Goal: Information Seeking & Learning: Check status

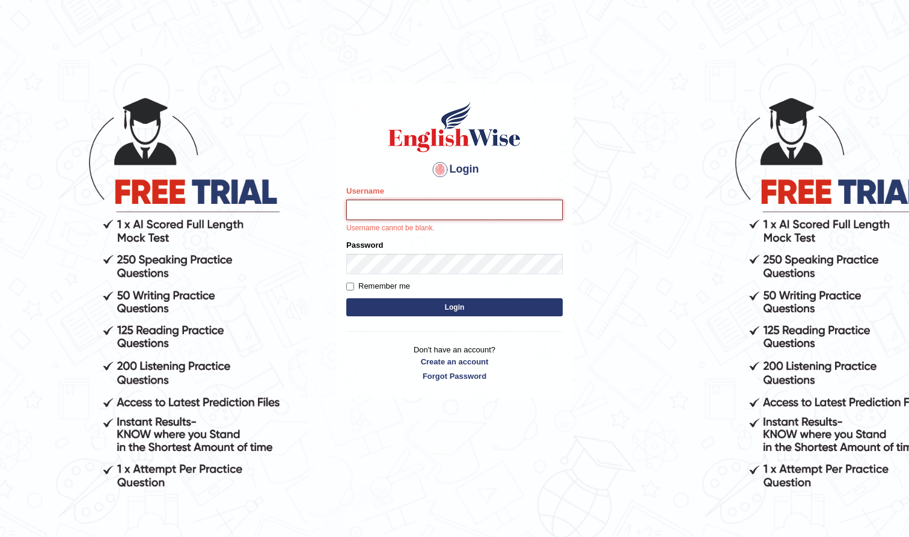
type input "farihaafghan556"
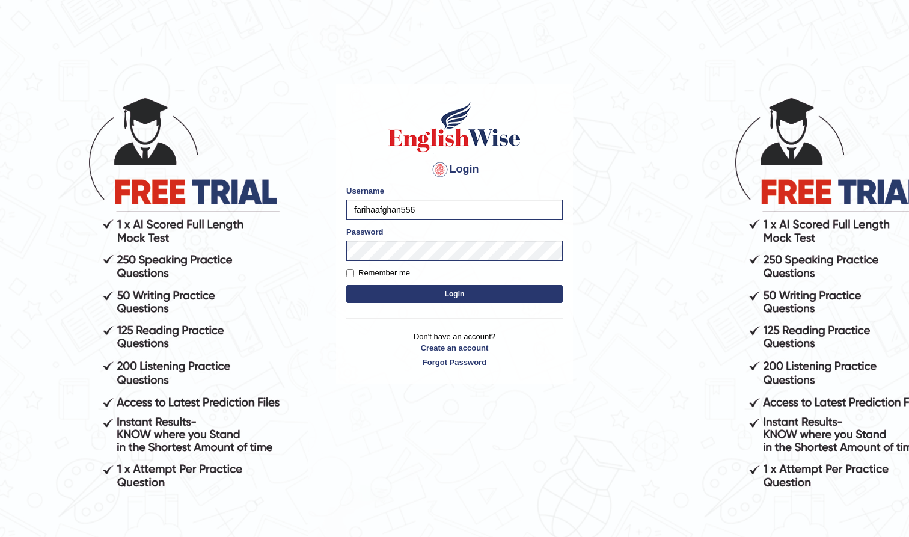
click at [470, 295] on button "Login" at bounding box center [454, 294] width 216 height 18
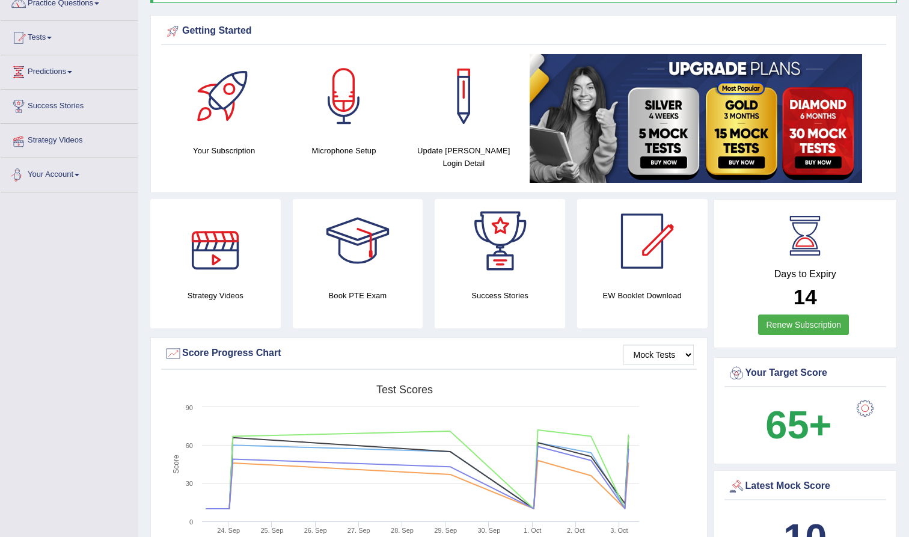
scroll to position [100, 0]
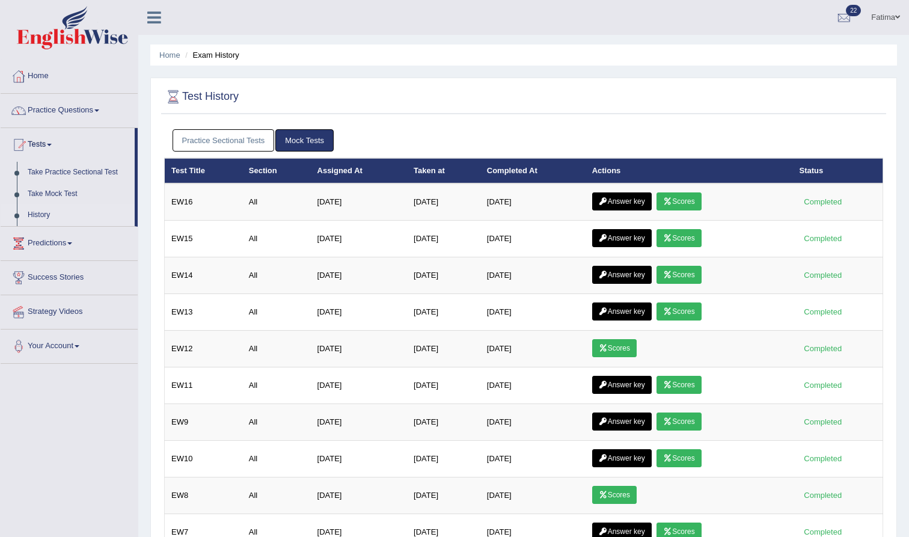
click at [224, 136] on link "Practice Sectional Tests" at bounding box center [224, 140] width 102 height 22
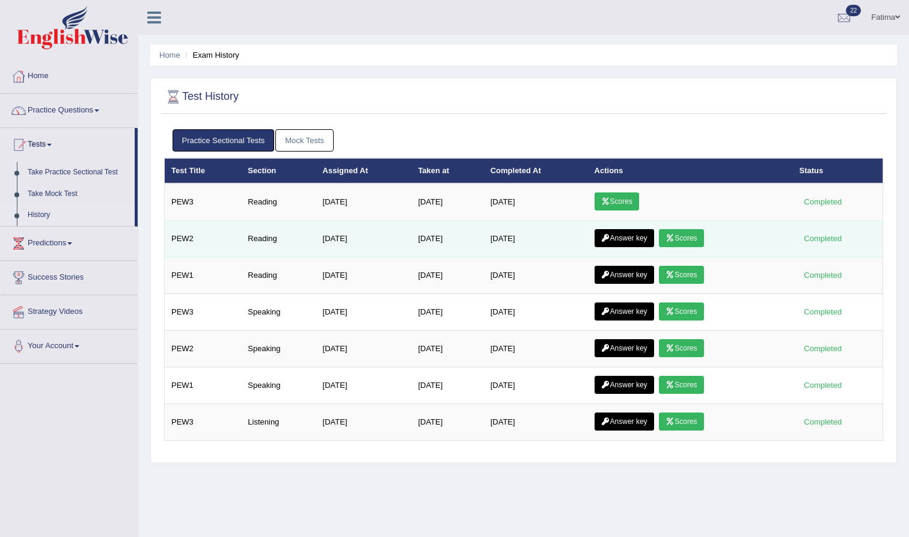
click at [675, 240] on icon at bounding box center [670, 237] width 9 height 7
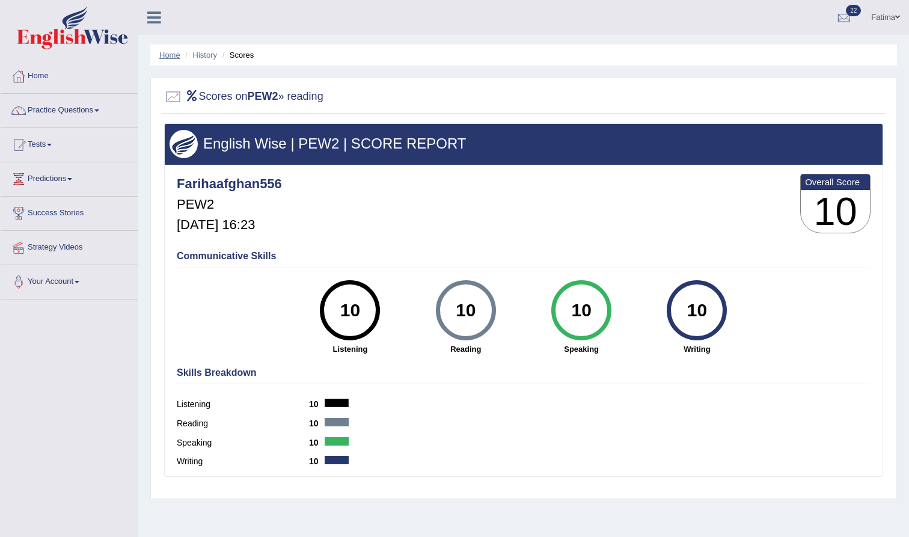
click at [174, 54] on link "Home" at bounding box center [169, 55] width 21 height 9
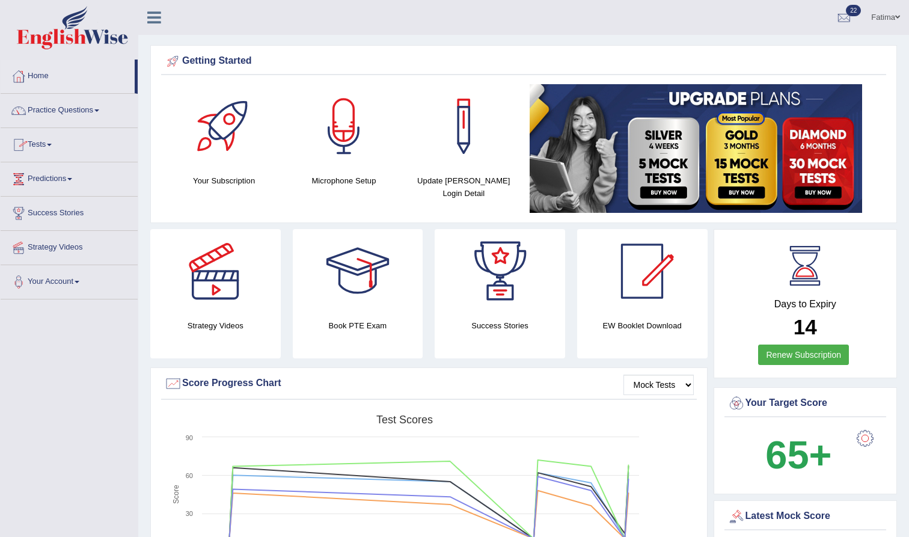
click at [51, 143] on link "Tests" at bounding box center [69, 143] width 137 height 30
click at [41, 216] on link "History" at bounding box center [78, 215] width 112 height 22
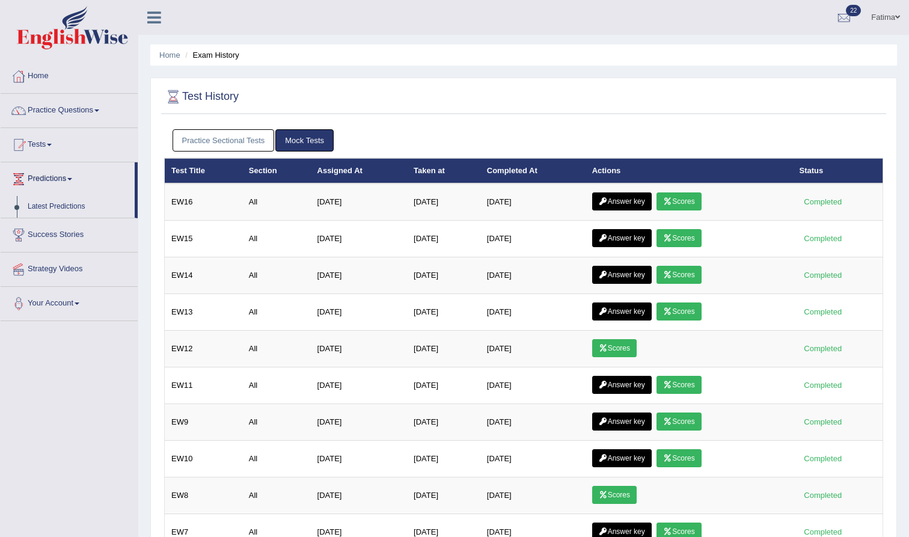
click at [215, 135] on link "Practice Sectional Tests" at bounding box center [224, 140] width 102 height 22
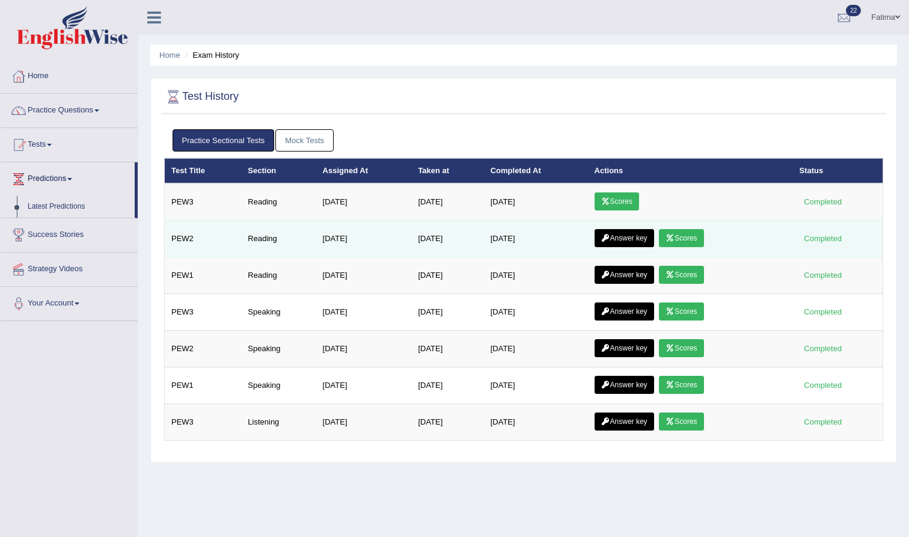
click at [687, 240] on link "Scores" at bounding box center [681, 238] width 44 height 18
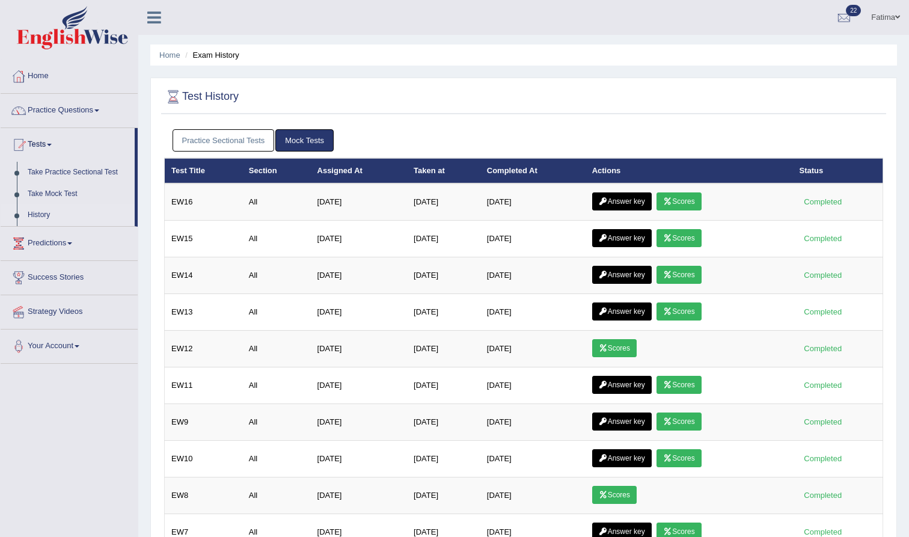
click at [204, 141] on link "Practice Sectional Tests" at bounding box center [224, 140] width 102 height 22
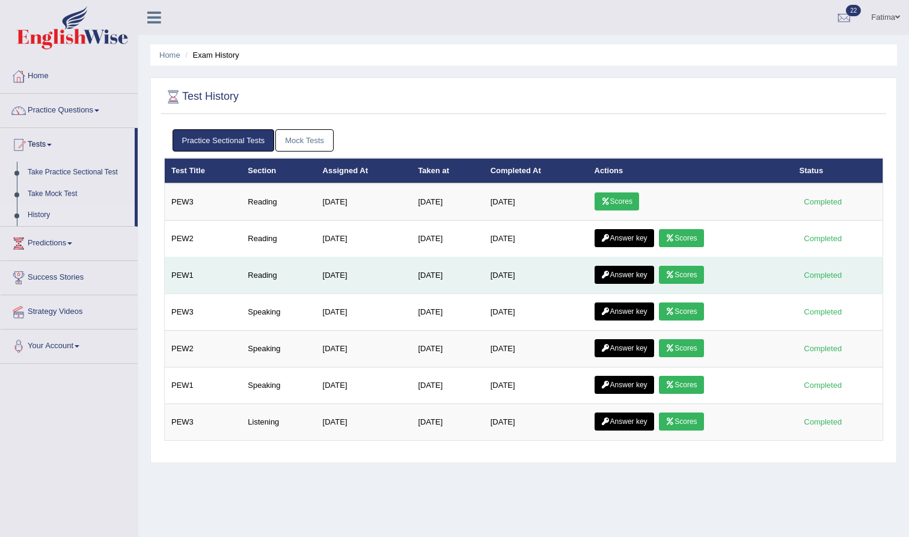
click at [633, 274] on link "Answer key" at bounding box center [625, 275] width 60 height 18
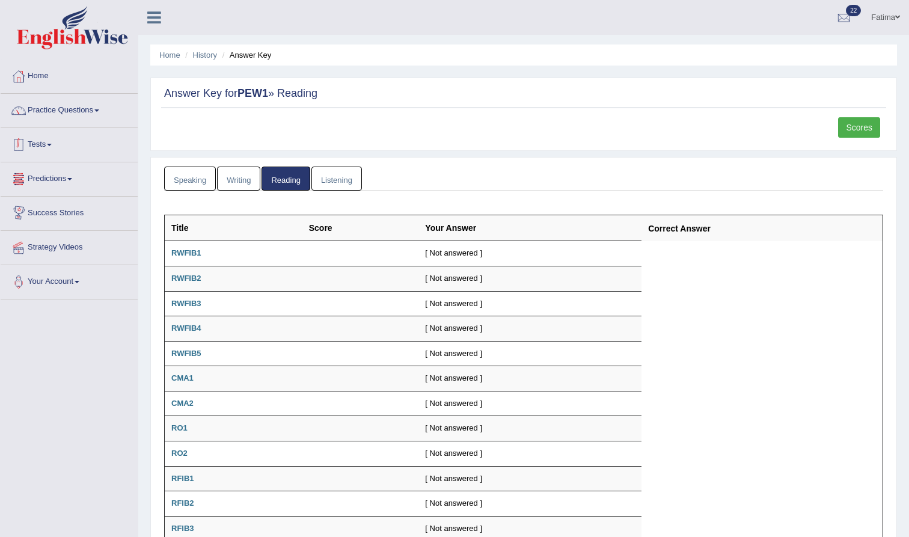
click at [51, 147] on link "Tests" at bounding box center [69, 143] width 137 height 30
click at [47, 213] on link "History" at bounding box center [78, 215] width 112 height 22
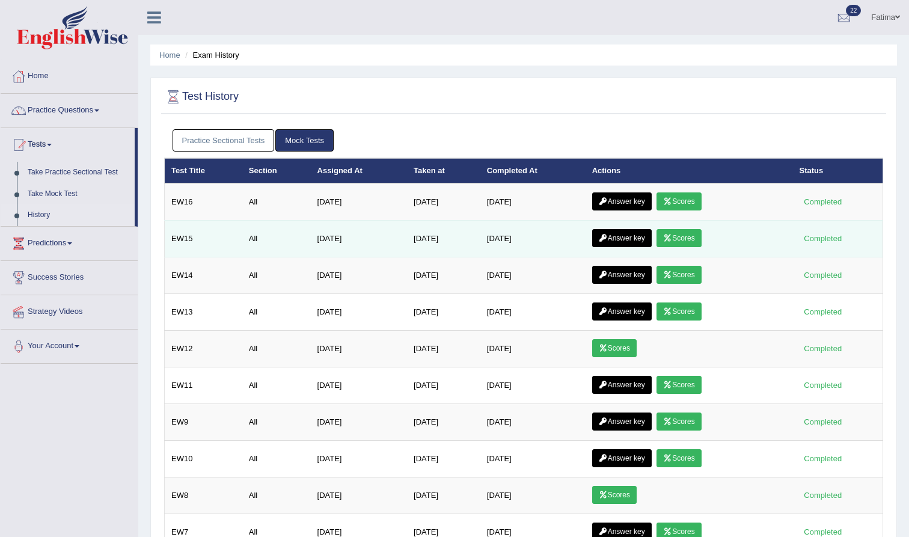
click at [632, 239] on link "Answer key" at bounding box center [622, 238] width 60 height 18
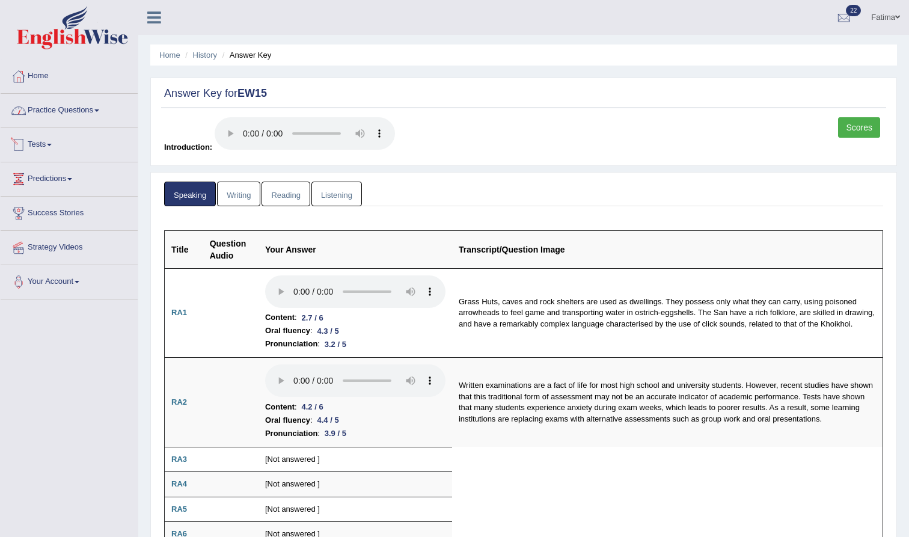
click at [49, 145] on link "Tests" at bounding box center [69, 143] width 137 height 30
click at [37, 216] on link "History" at bounding box center [78, 215] width 112 height 22
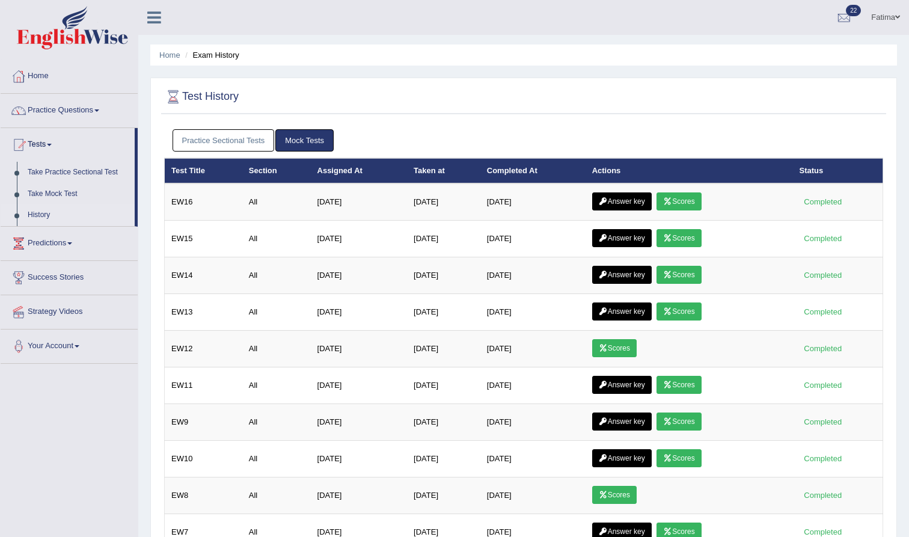
click at [196, 139] on link "Practice Sectional Tests" at bounding box center [224, 140] width 102 height 22
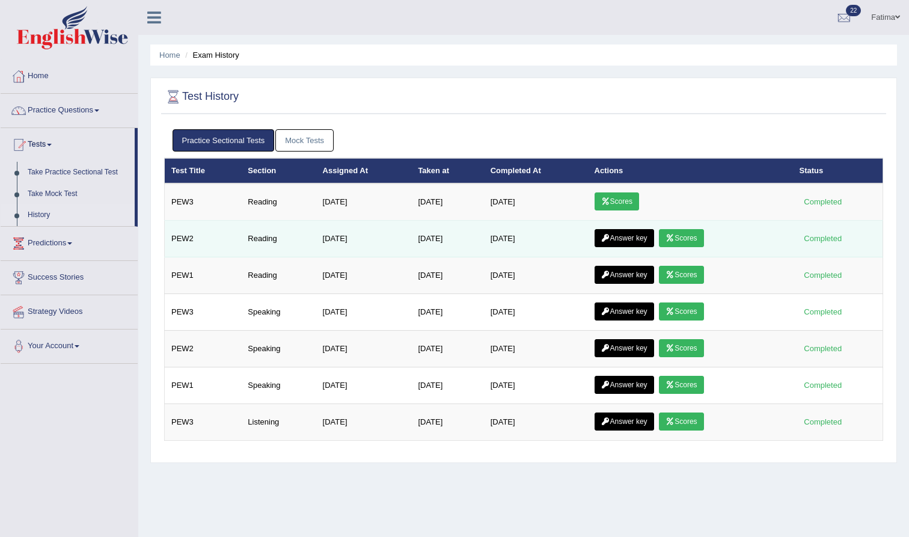
click at [629, 239] on link "Answer key" at bounding box center [625, 238] width 60 height 18
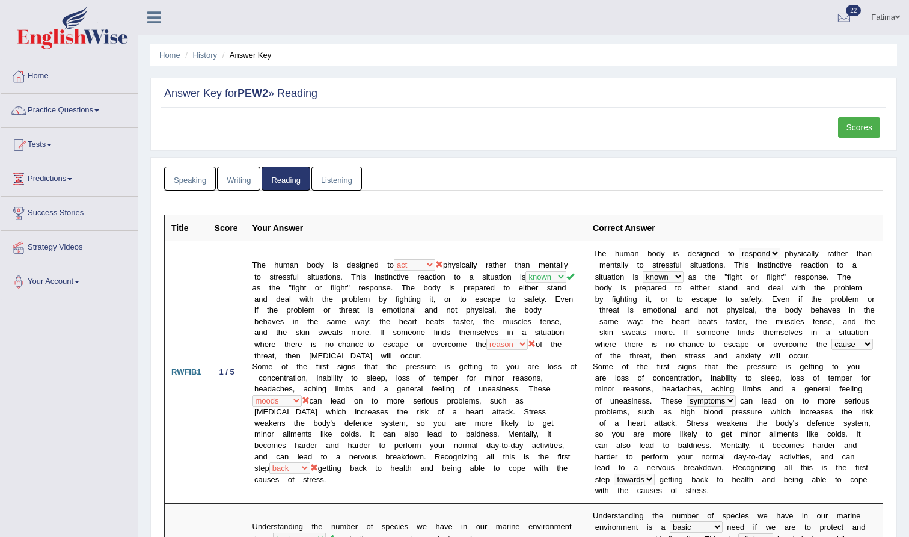
click at [241, 184] on link "Writing" at bounding box center [238, 179] width 43 height 25
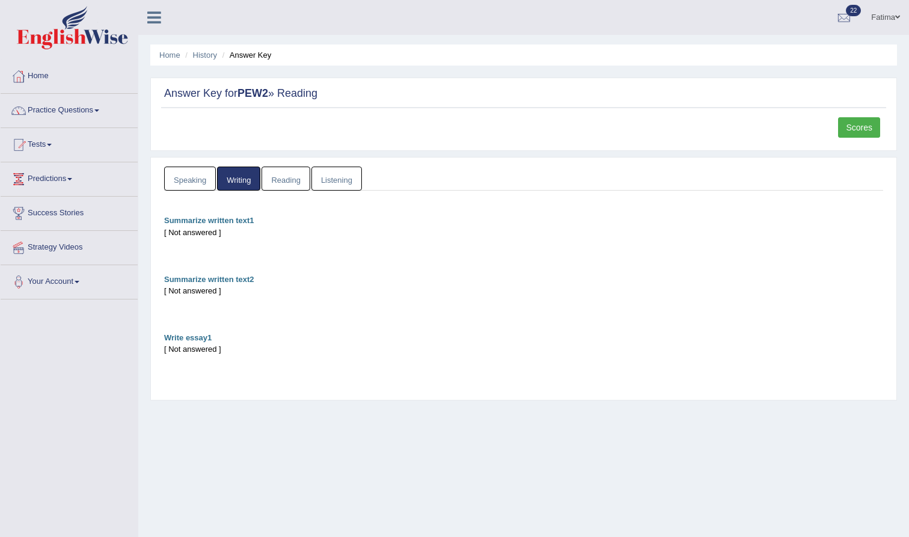
click at [188, 180] on link "Speaking" at bounding box center [190, 179] width 52 height 25
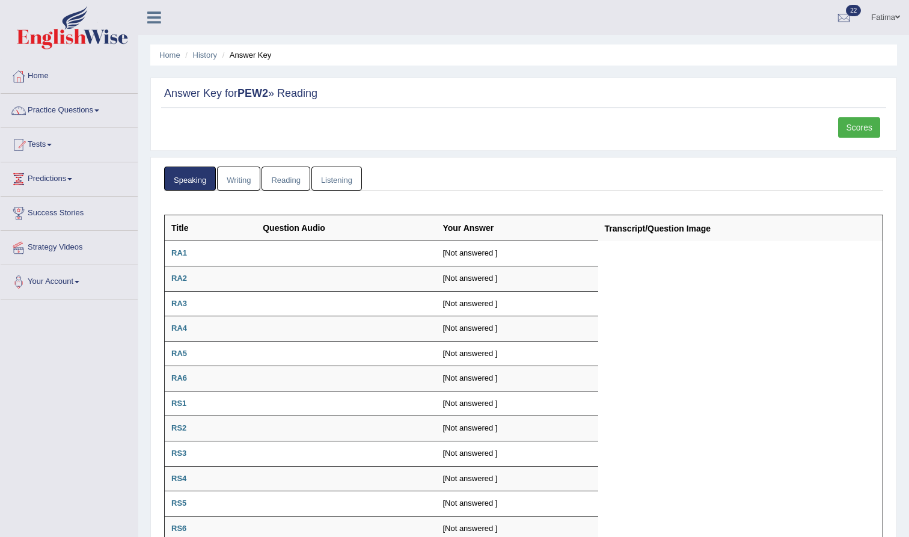
click at [338, 173] on link "Listening" at bounding box center [336, 179] width 51 height 25
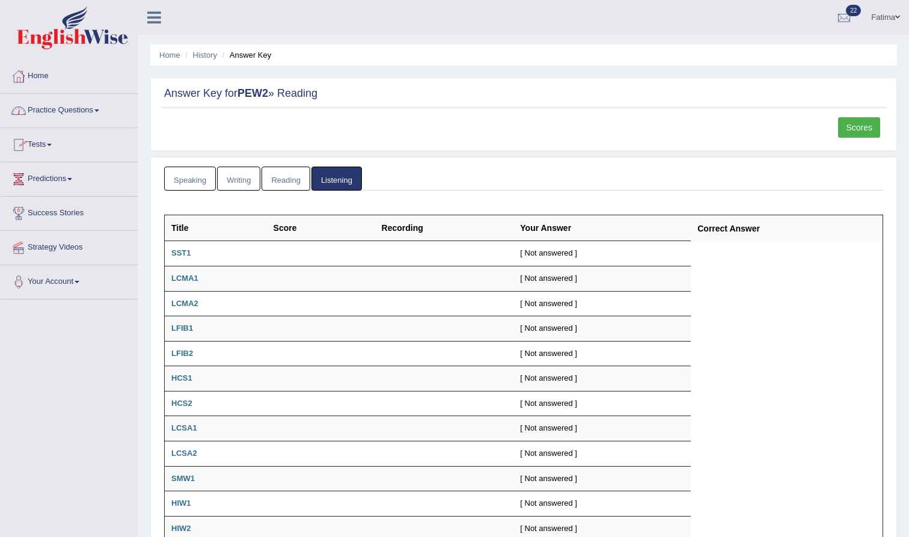
click at [51, 141] on link "Tests" at bounding box center [69, 143] width 137 height 30
click at [46, 221] on link "History" at bounding box center [78, 215] width 112 height 22
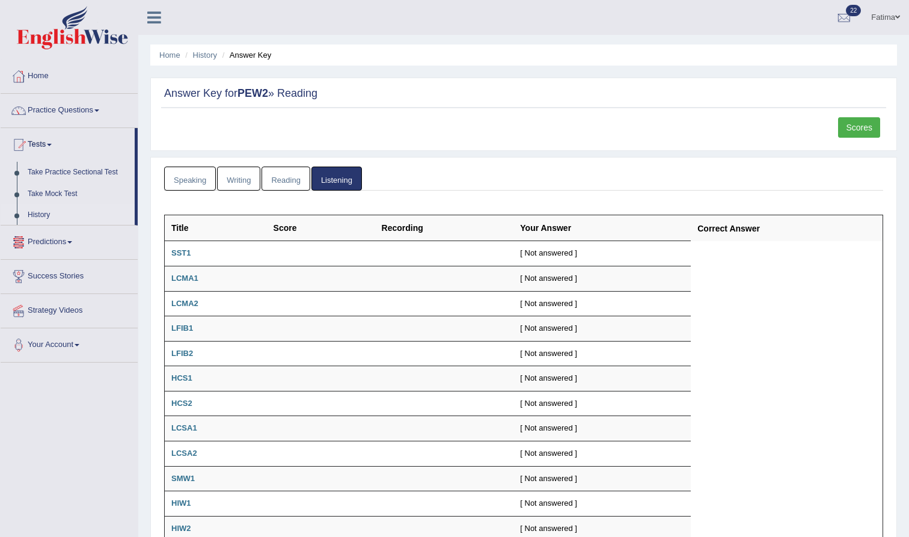
click at [46, 212] on link "History" at bounding box center [78, 215] width 112 height 22
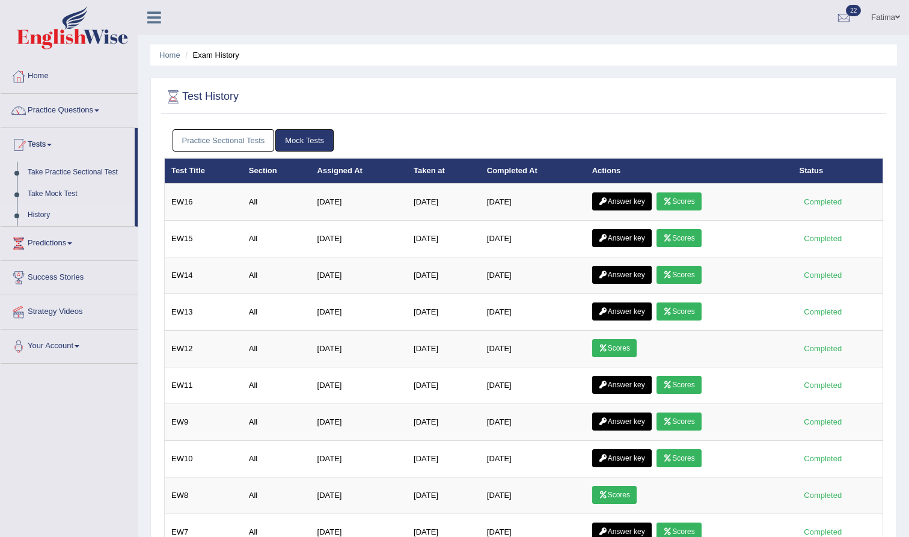
click at [231, 149] on link "Practice Sectional Tests" at bounding box center [224, 140] width 102 height 22
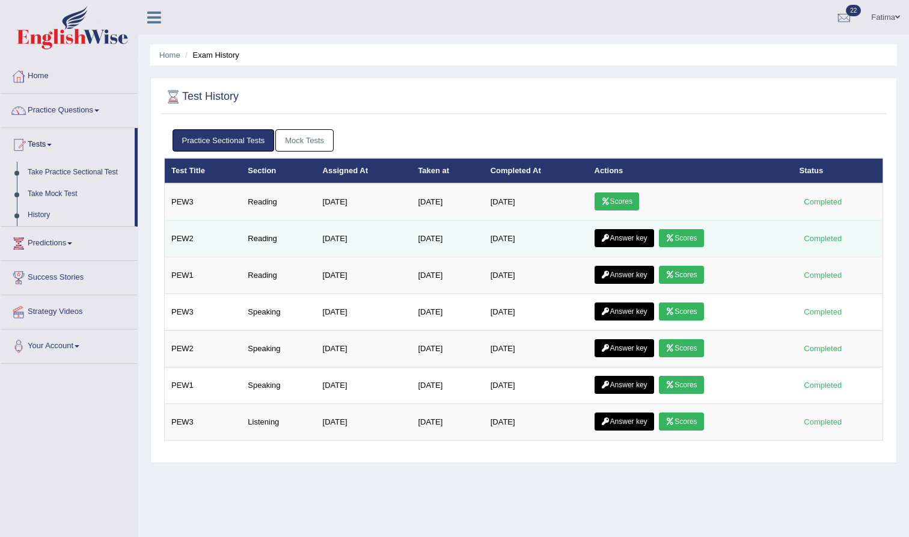
click at [693, 239] on link "Scores" at bounding box center [681, 238] width 44 height 18
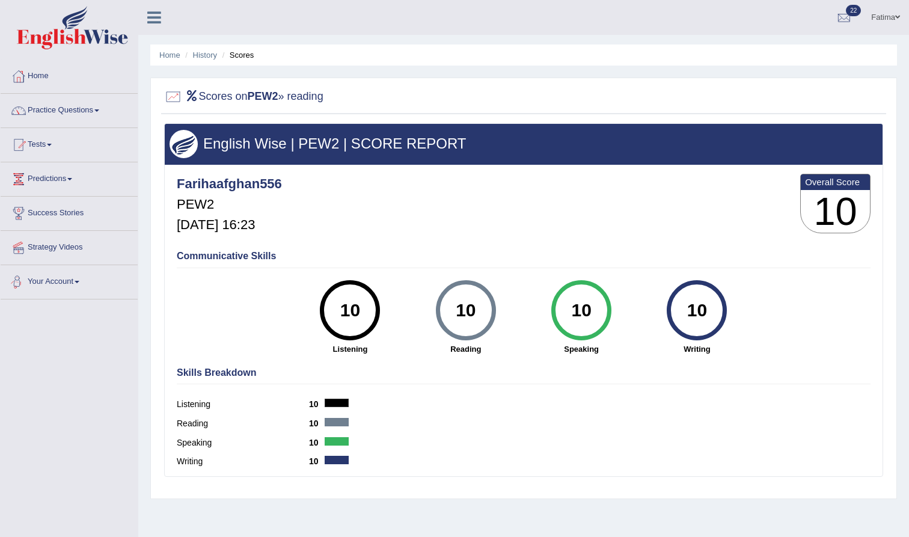
click at [115, 293] on link "Your Account" at bounding box center [69, 280] width 137 height 30
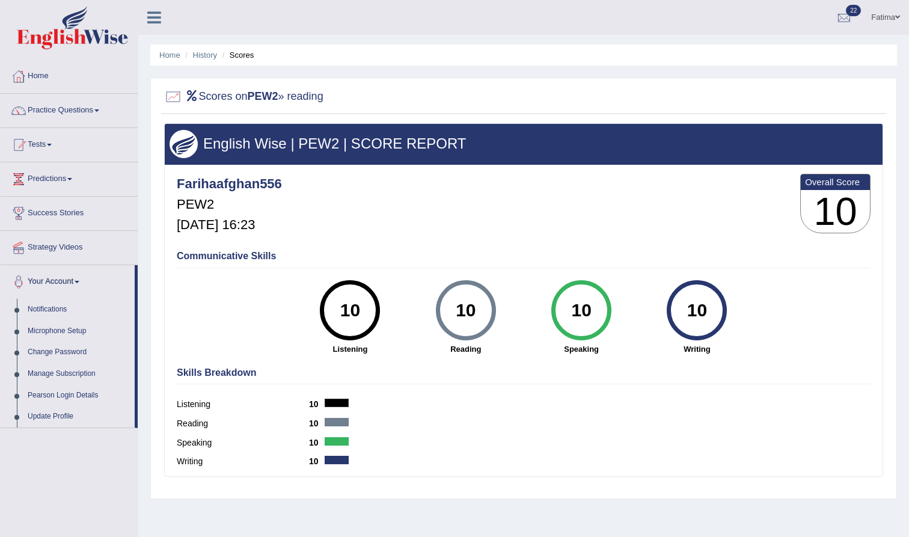
click at [115, 293] on link "Your Account" at bounding box center [68, 280] width 134 height 30
